Goal: Task Accomplishment & Management: Use online tool/utility

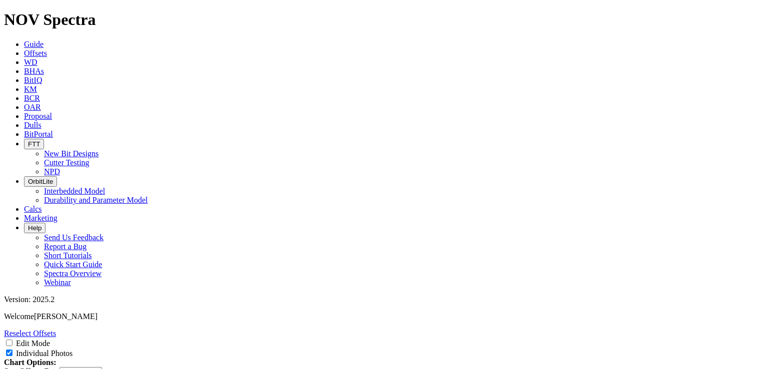
select select "New Bit Design"
drag, startPoint x: 606, startPoint y: 122, endPoint x: 600, endPoint y: 304, distance: 182.0
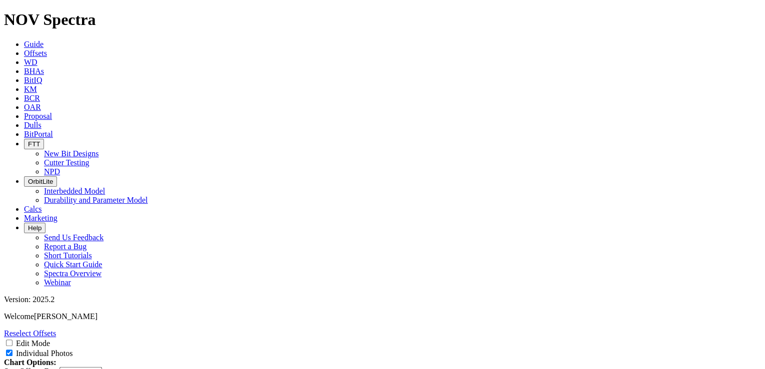
scroll to position [3198, 0]
